Goal: Entertainment & Leisure: Consume media (video, audio)

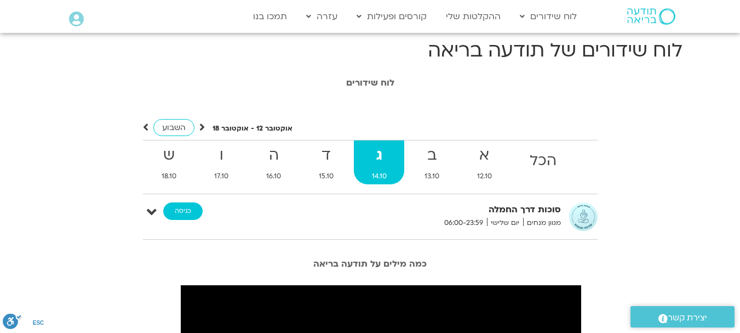
click at [180, 207] on link "כניסה" at bounding box center [182, 211] width 39 height 18
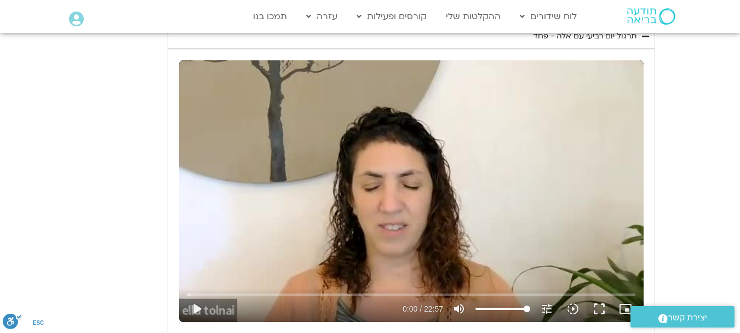
scroll to position [1753, 0]
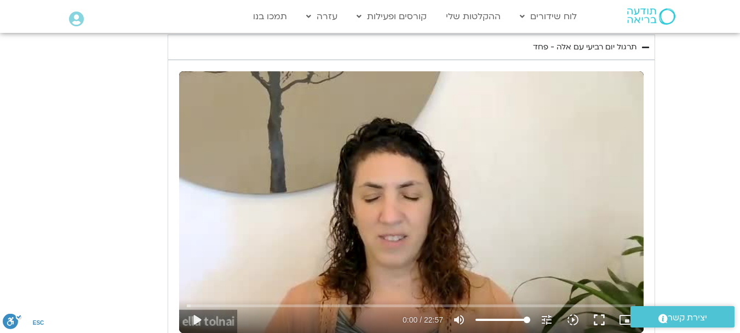
click at [393, 219] on div "Skip Ad play_arrow 0:00 / 22:57 volume_up Mute tune Resolution Auto 240p slow_m…" at bounding box center [411, 201] width 465 height 261
type input "16.246896"
type input "98.8458806818182"
type input "16.278938"
type input "95.4367897727273"
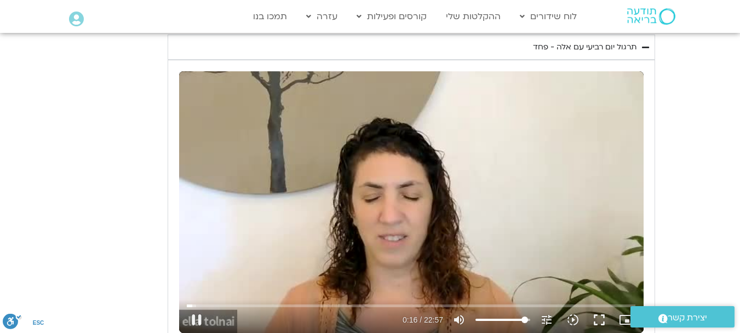
type input "16.491917"
type input "93.1640625"
type input "16.550917"
type input "86.3458806818182"
type input "16.667938"
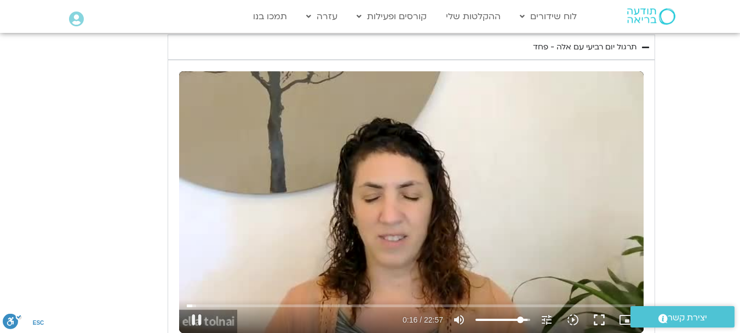
type input "77.2549715909091"
type input "16.826917"
type input "67.0276988636364"
type input "17.483896"
drag, startPoint x: 528, startPoint y: 319, endPoint x: 511, endPoint y: 318, distance: 16.4
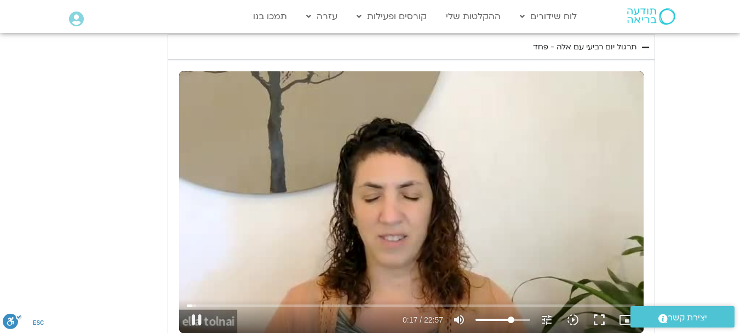
type input "67.0276988636364"
click at [511, 318] on input "Volume" at bounding box center [503, 319] width 55 height 7
type input "54.783917"
type input "65.8913352272727"
type input "54.799896"
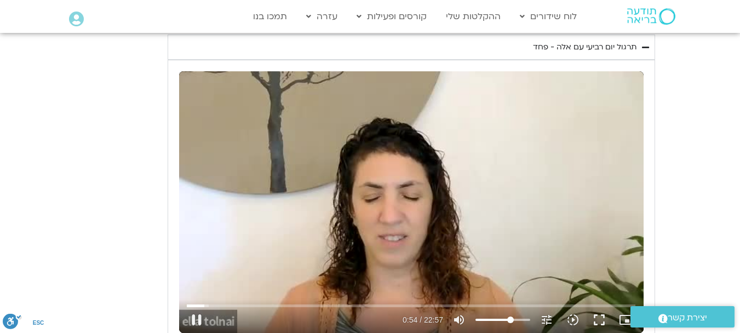
type input "64.7549715909091"
type input "54.866896"
type input "63.6186079545455"
type input "55.399896"
type input "62.4822443181818"
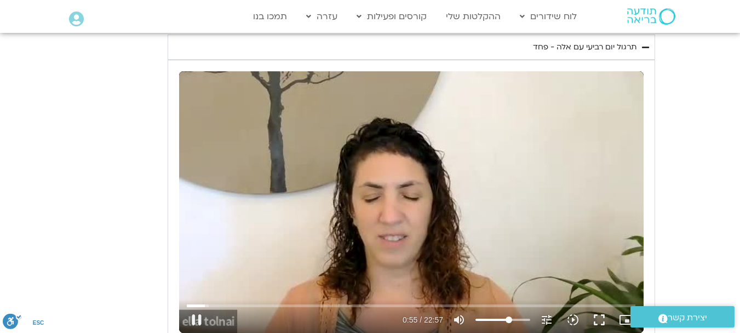
type input "55.666938"
type input "61.3458806818182"
type input "55.732917"
type input "56.8004261363636"
type input "55.763917"
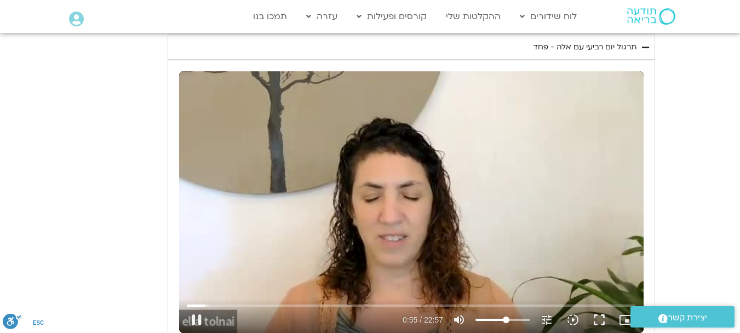
type input "55.6640625"
type input "55.866938"
type input "52.2549715909091"
type input "56.245896"
drag, startPoint x: 512, startPoint y: 320, endPoint x: 504, endPoint y: 320, distance: 7.7
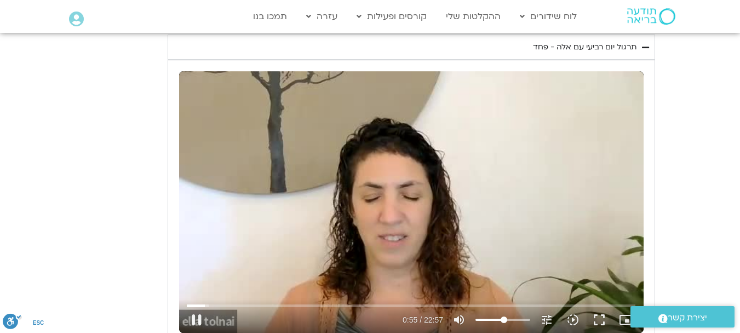
type input "52.2549715909091"
click at [504, 320] on input "Volume" at bounding box center [503, 319] width 55 height 7
drag, startPoint x: 296, startPoint y: 306, endPoint x: 282, endPoint y: 306, distance: 14.2
click at [282, 306] on input "Seek" at bounding box center [411, 305] width 449 height 7
type input "1377.76"
